Goal: Task Accomplishment & Management: Use online tool/utility

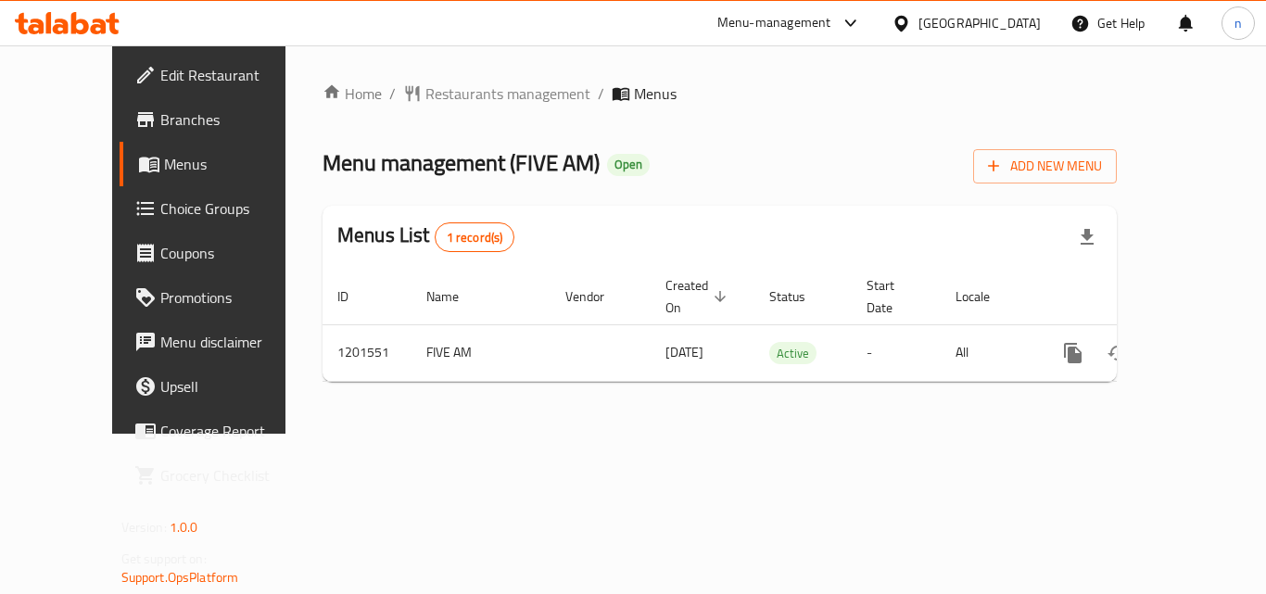
click at [160, 208] on span "Choice Groups" at bounding box center [234, 208] width 148 height 22
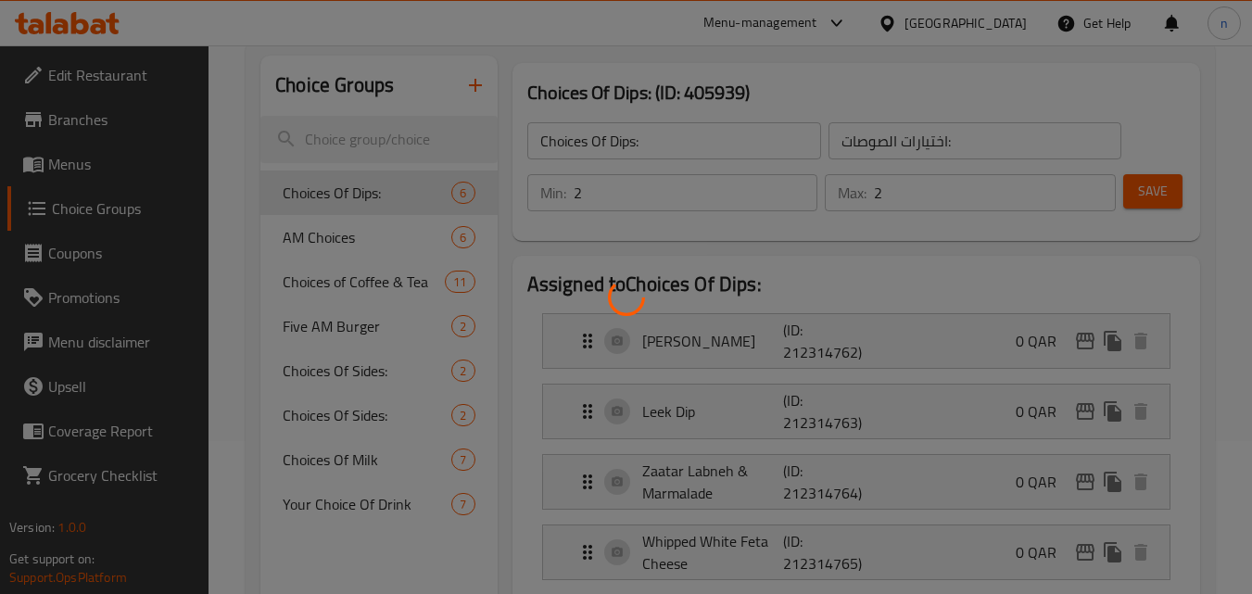
scroll to position [185, 0]
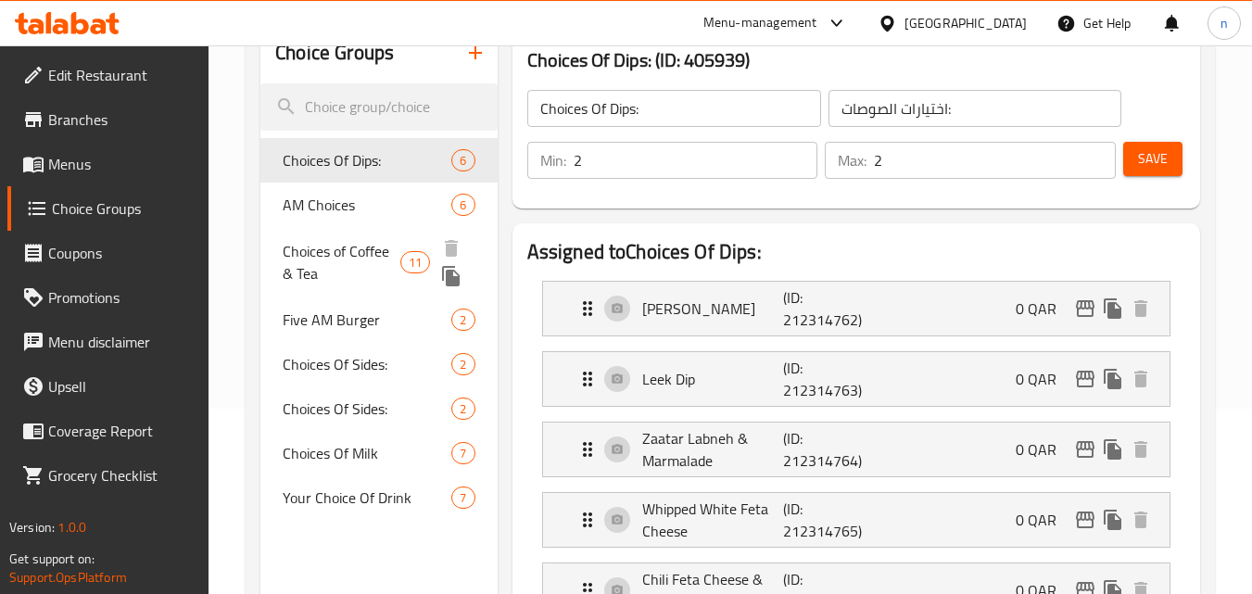
click at [353, 262] on span "Choices of Coffee & Tea" at bounding box center [342, 262] width 118 height 44
type input "Choices of Coffee & Tea"
type input "خيارات القهوة والشاي"
type input "1"
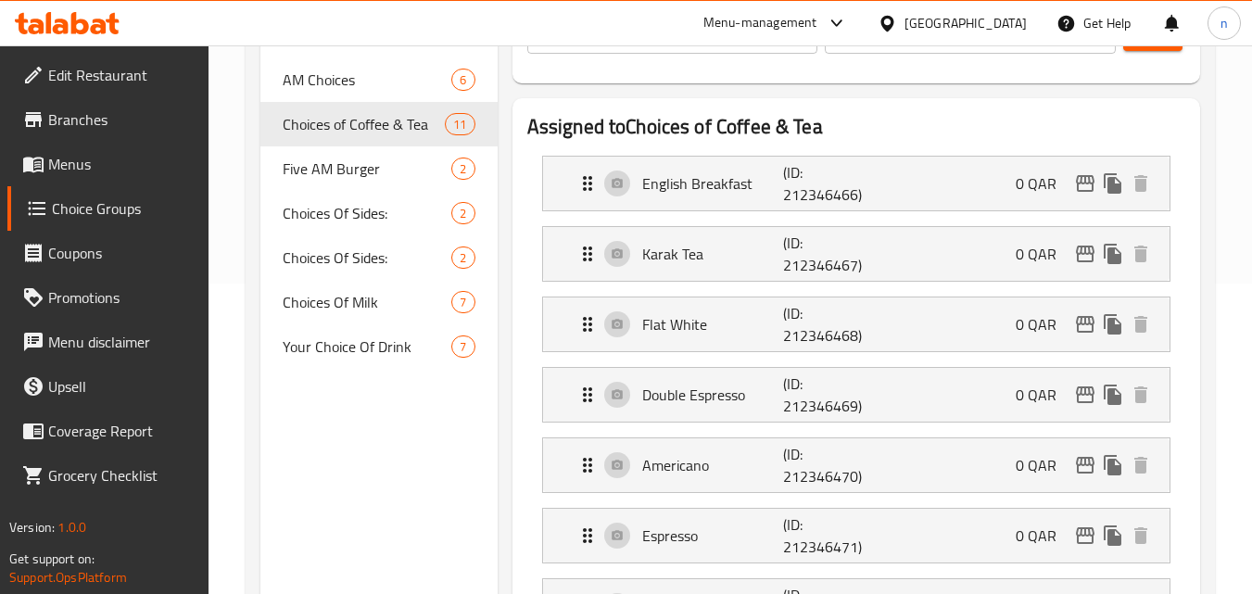
scroll to position [278, 0]
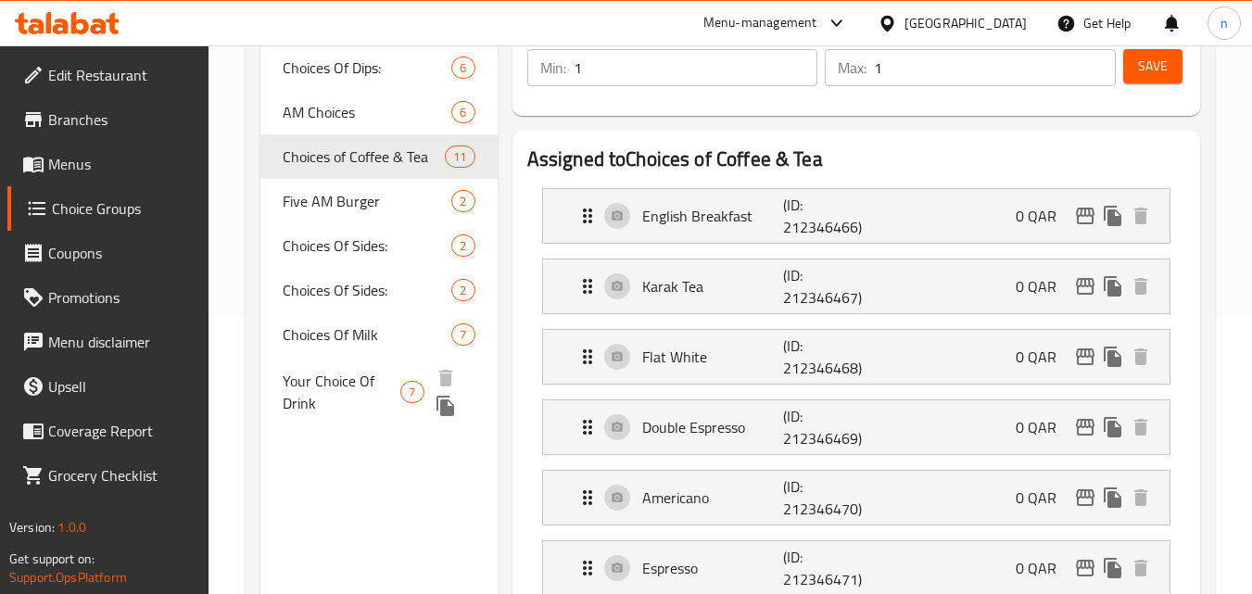
click at [345, 379] on span "Your Choice Of Drink" at bounding box center [342, 392] width 118 height 44
type input "Your Choice Of Drink"
type input "اختيارك من المشروب"
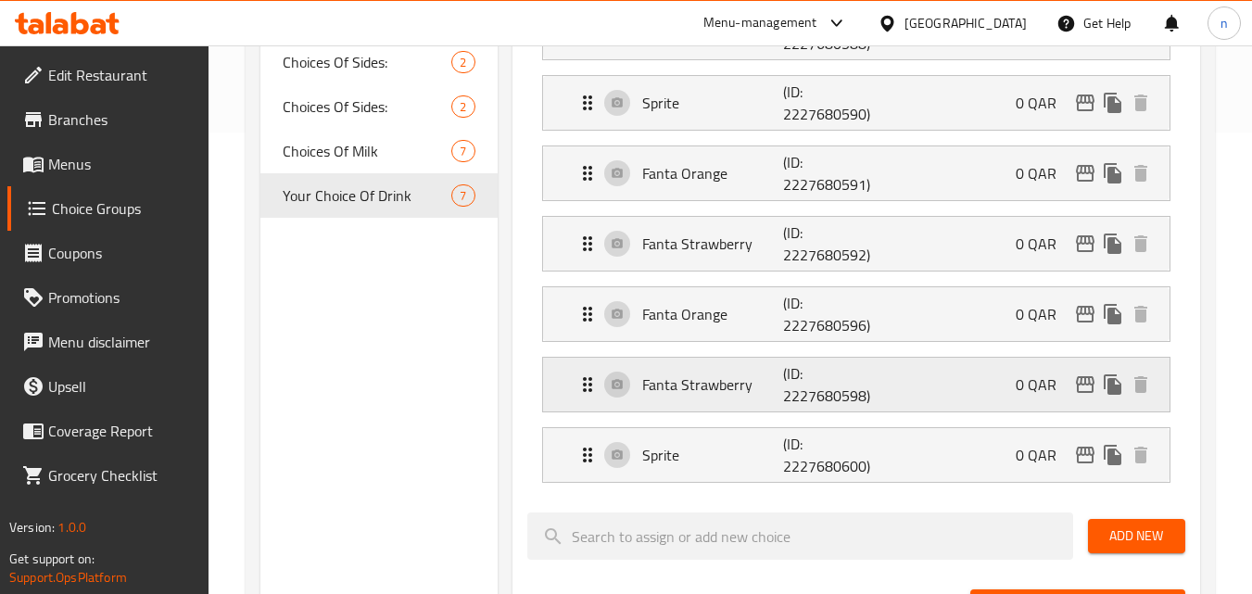
scroll to position [463, 0]
